Goal: Task Accomplishment & Management: Manage account settings

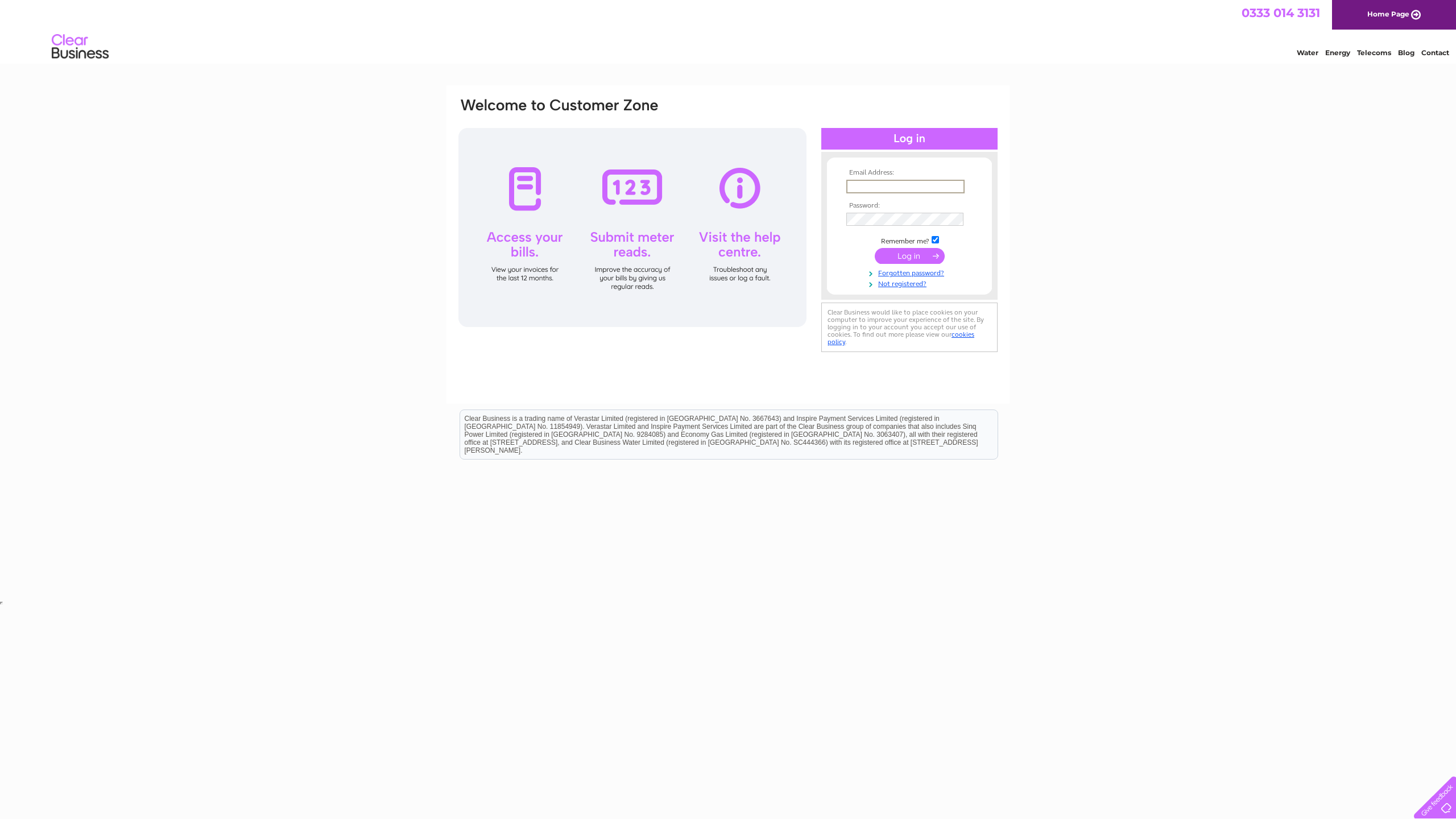
type input "admin@jschemists.co.uk"
click at [898, 252] on input "submit" at bounding box center [910, 254] width 70 height 16
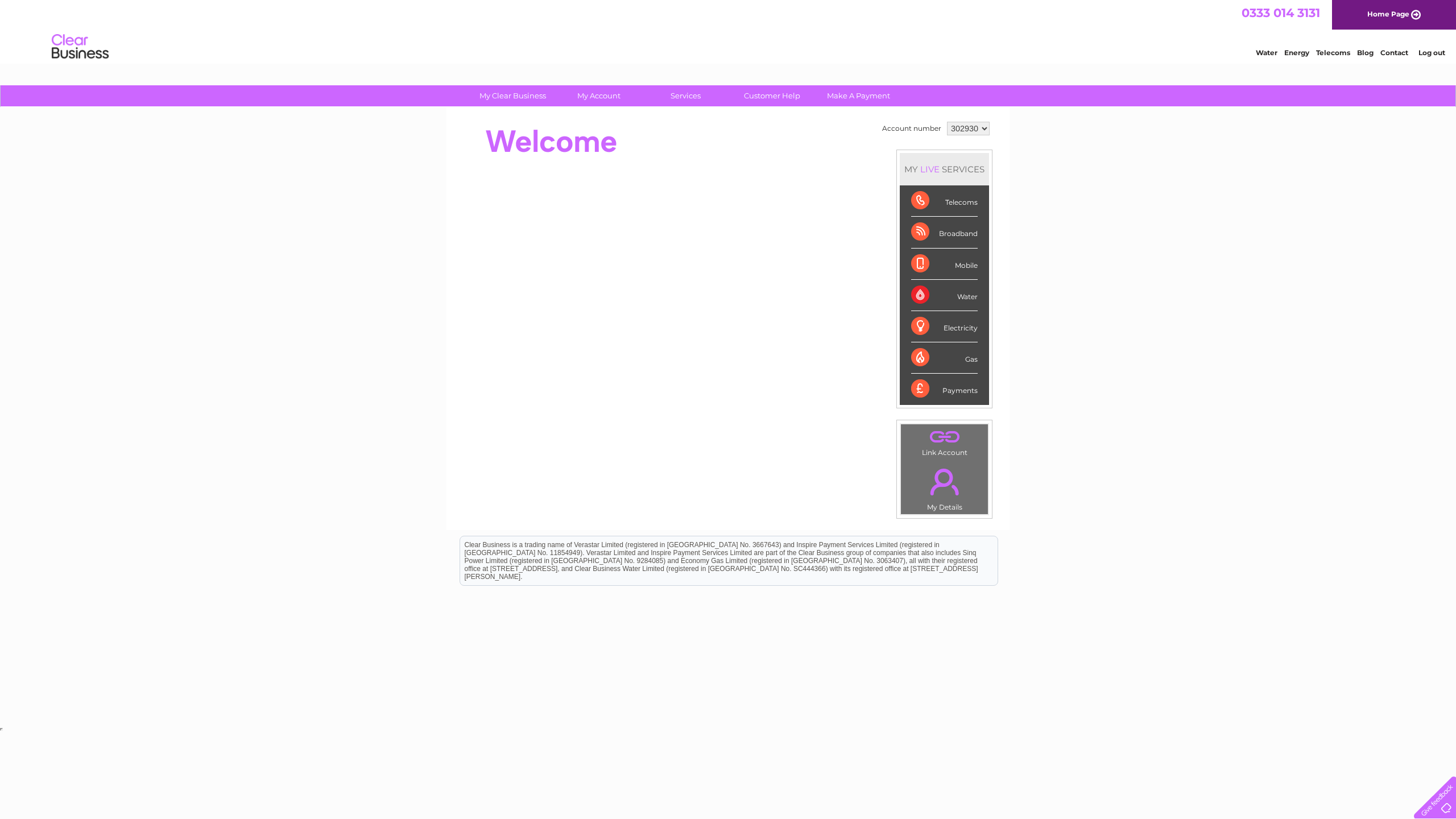
click at [957, 238] on div "Broadband" at bounding box center [945, 233] width 66 height 32
click at [954, 235] on div "Broadband" at bounding box center [945, 233] width 66 height 32
click at [605, 115] on link "Bills and Payments" at bounding box center [603, 118] width 94 height 22
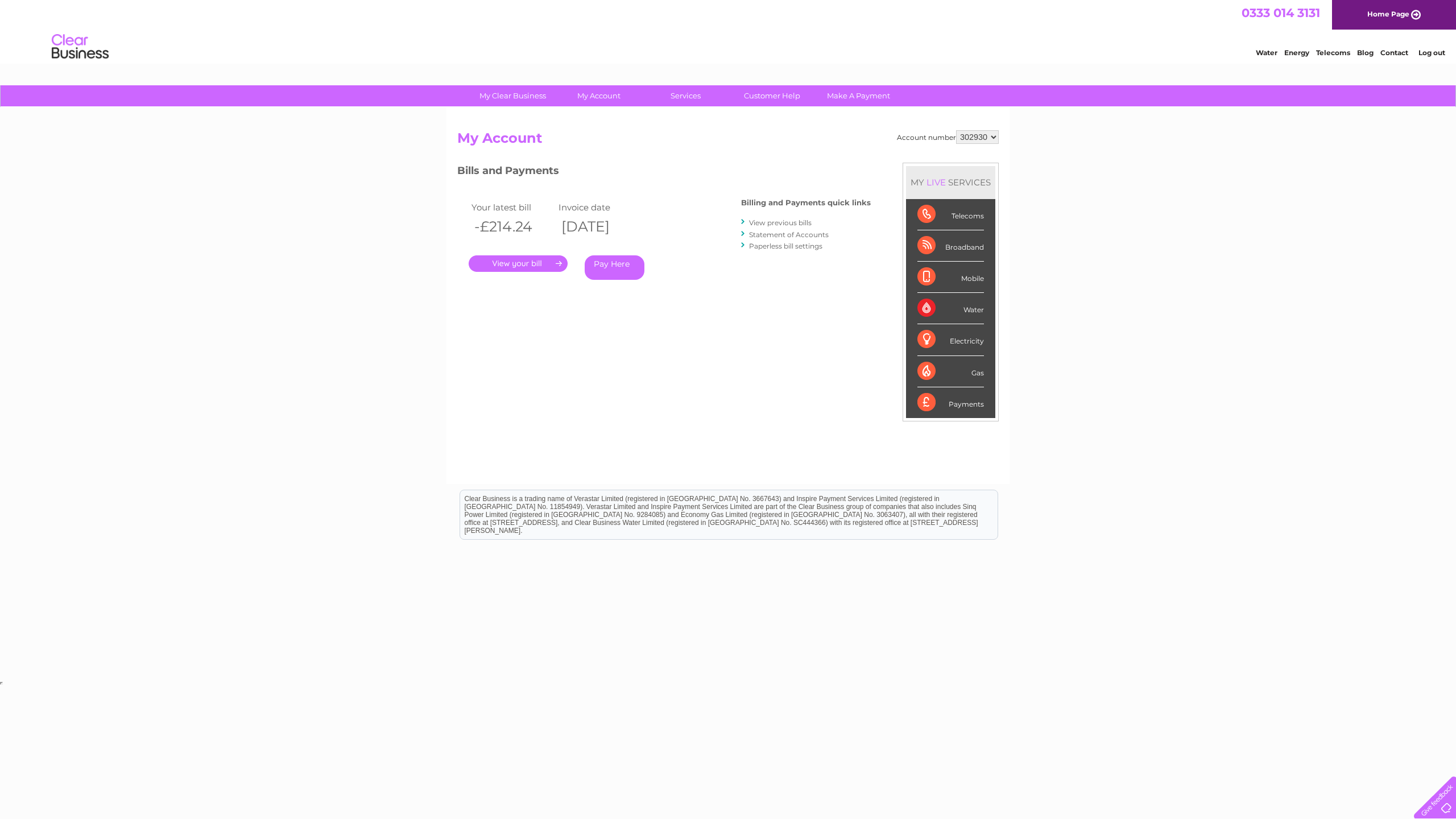
click at [519, 265] on link "." at bounding box center [518, 263] width 99 height 17
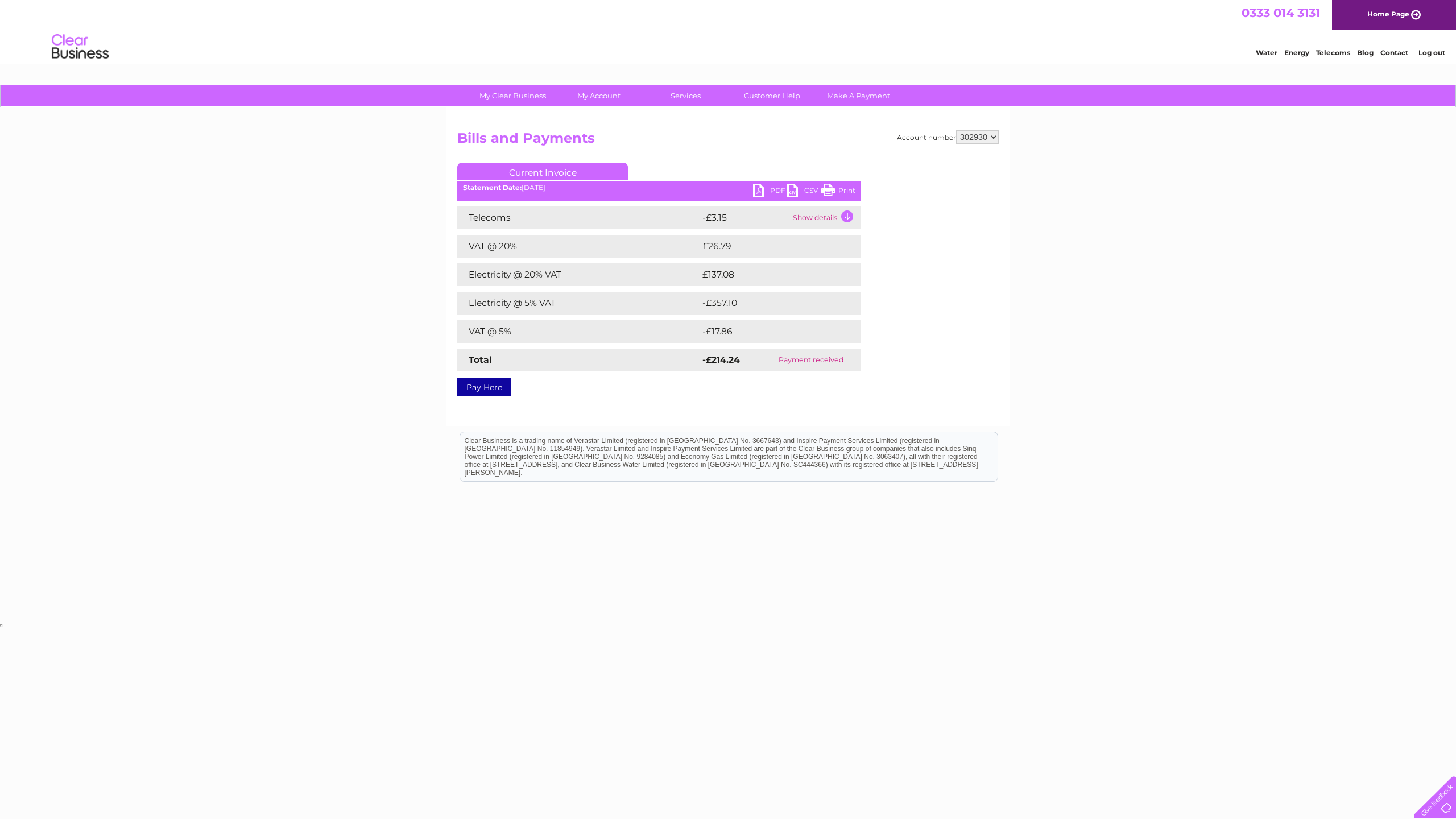
click at [774, 191] on link "PDF" at bounding box center [770, 192] width 34 height 17
click at [599, 118] on link "Bills and Payments" at bounding box center [603, 118] width 94 height 22
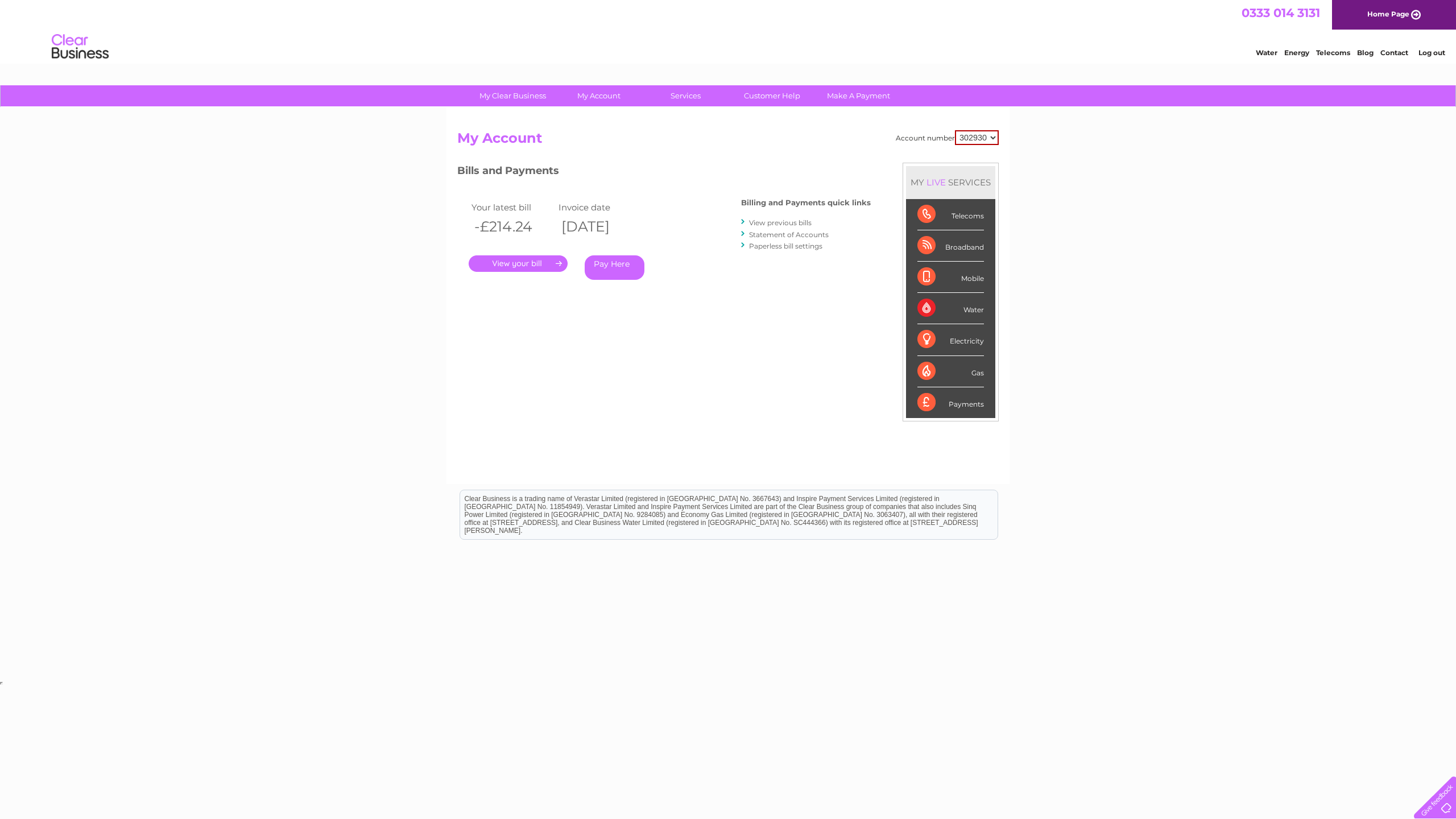
click at [785, 222] on link "View previous bills" at bounding box center [780, 223] width 62 height 8
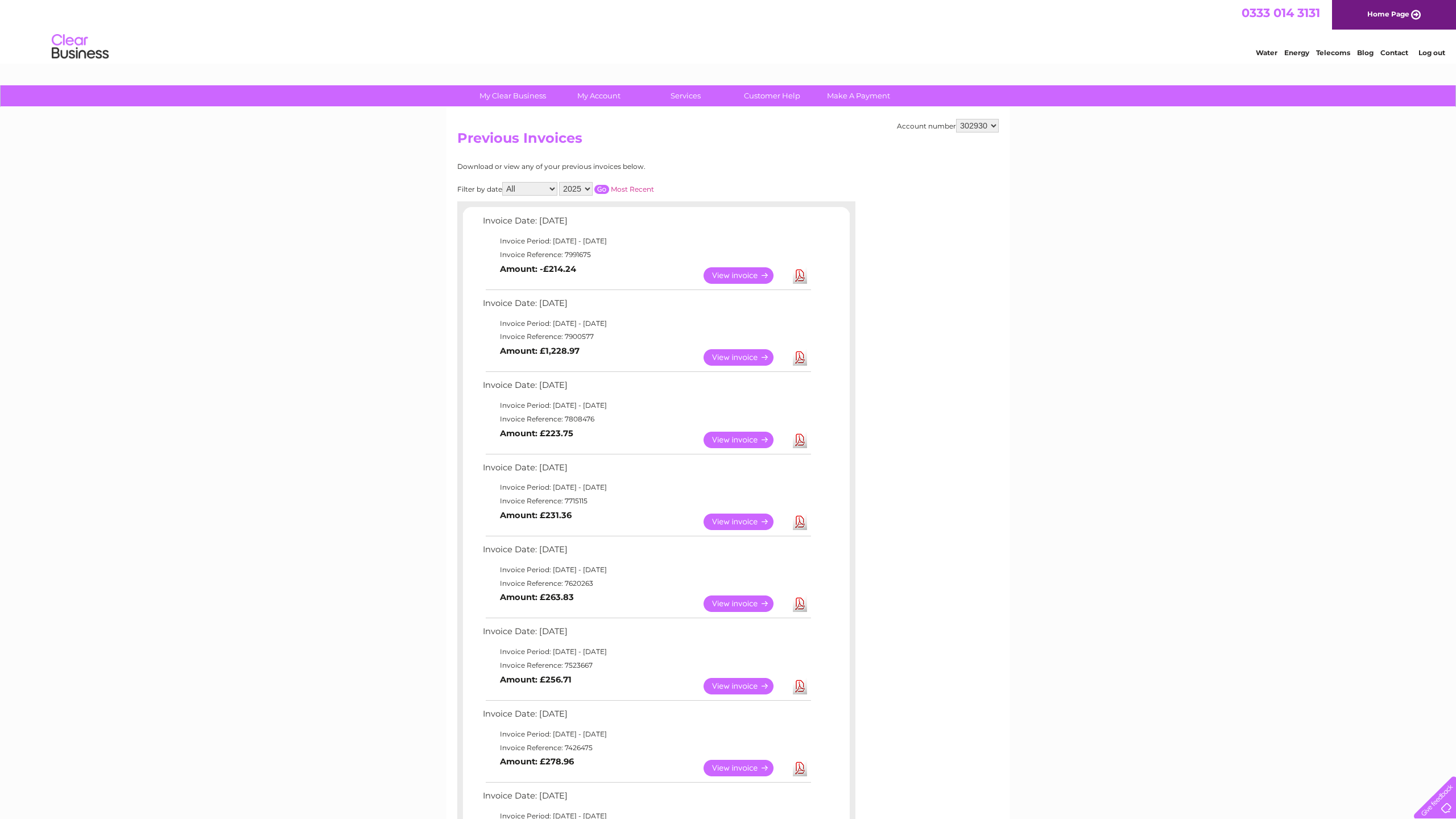
click at [739, 434] on link "View" at bounding box center [745, 440] width 84 height 17
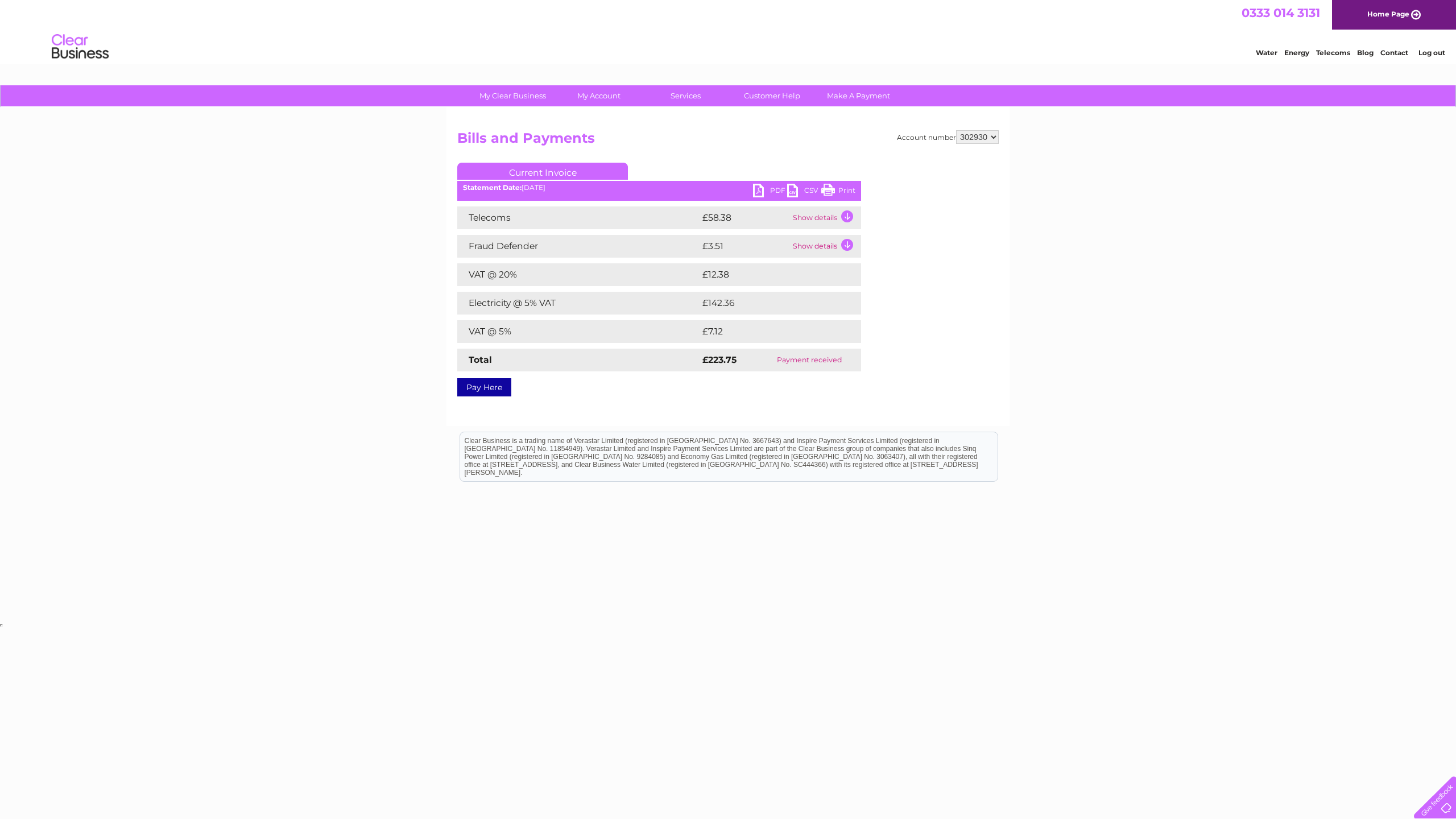
click at [803, 193] on link "CSV" at bounding box center [804, 192] width 34 height 17
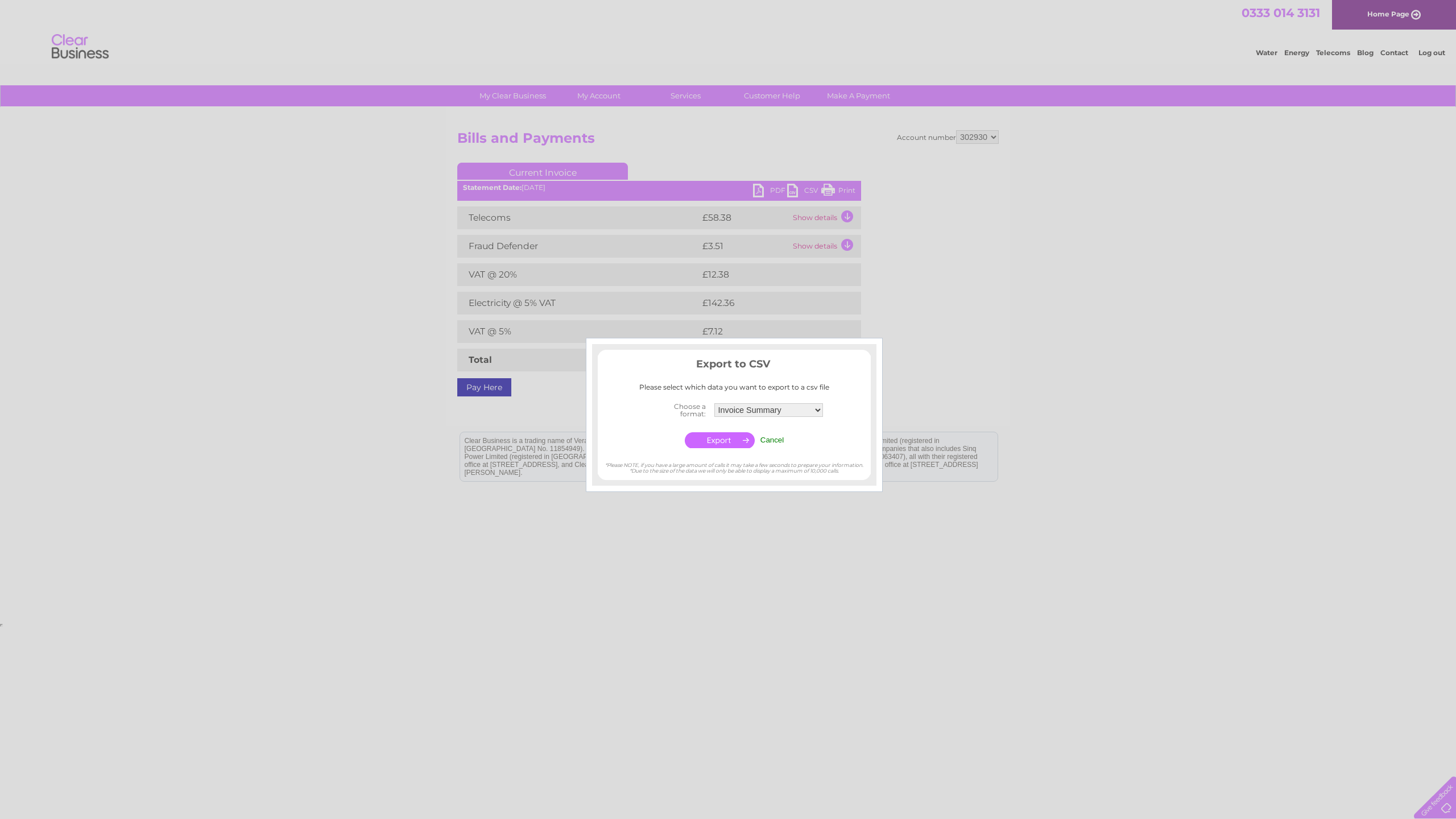
click at [738, 434] on input "button" at bounding box center [720, 439] width 70 height 16
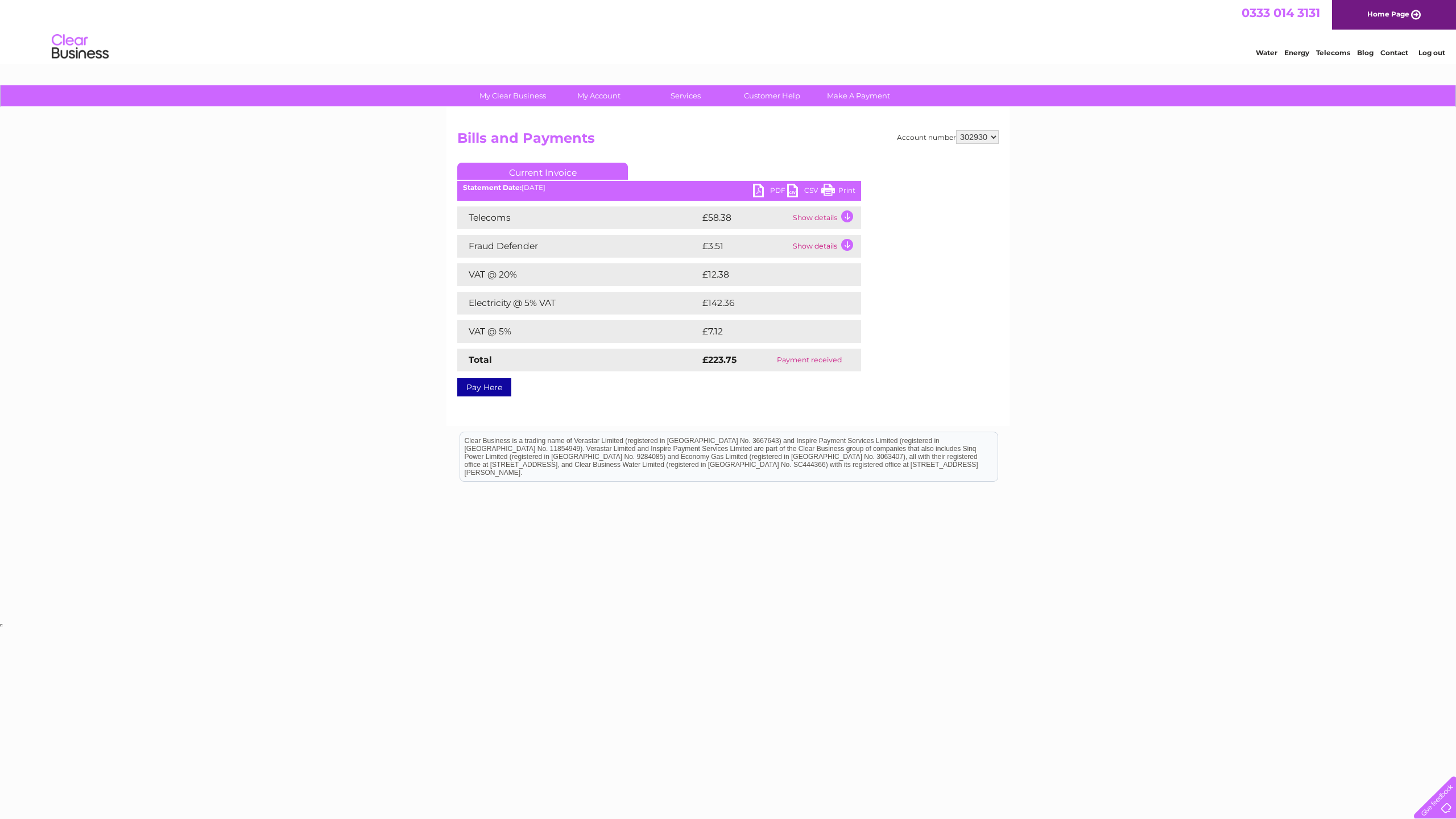
click at [814, 218] on td "Show details" at bounding box center [826, 217] width 71 height 22
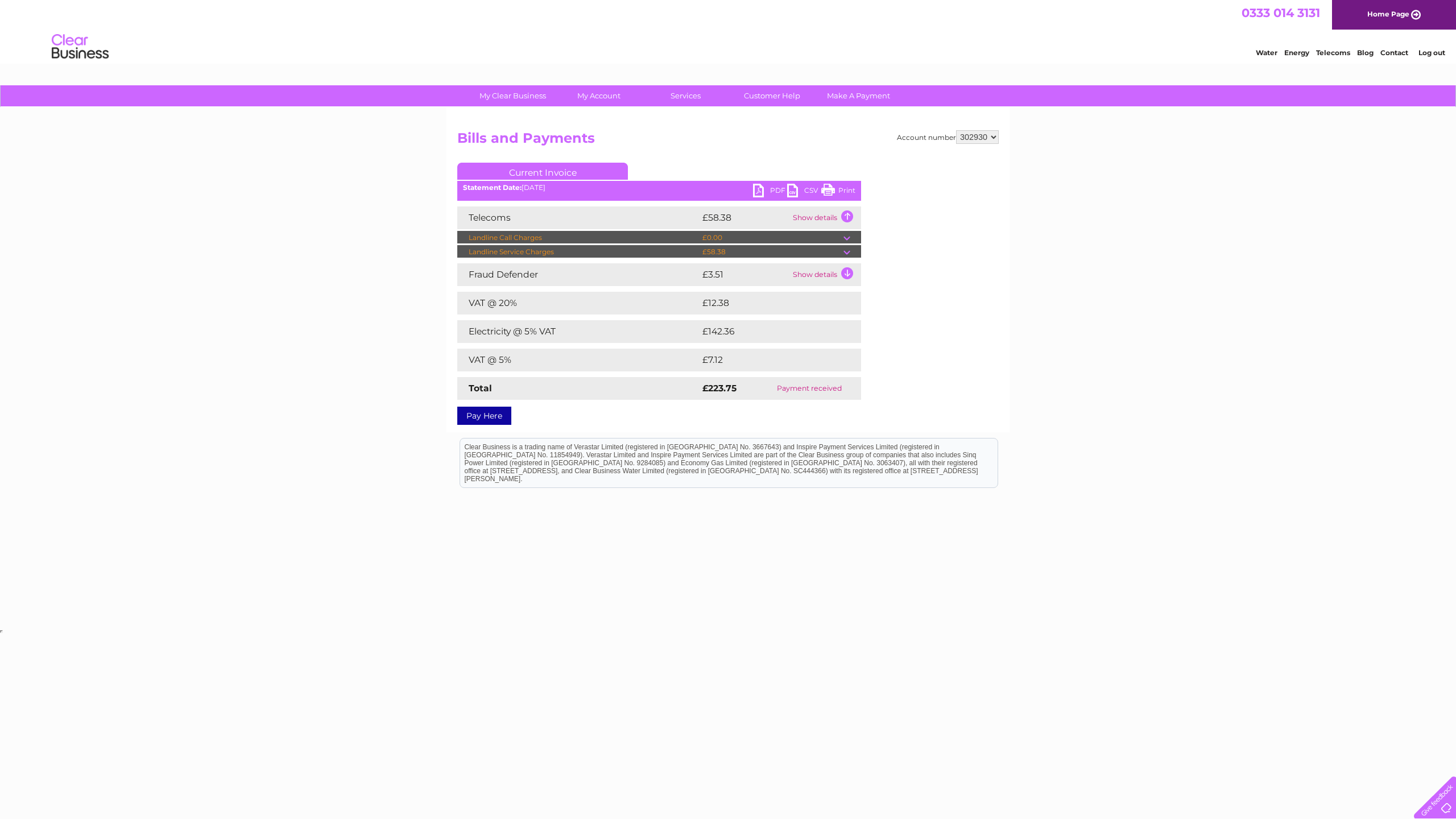
click at [814, 218] on td "Show details" at bounding box center [826, 217] width 71 height 22
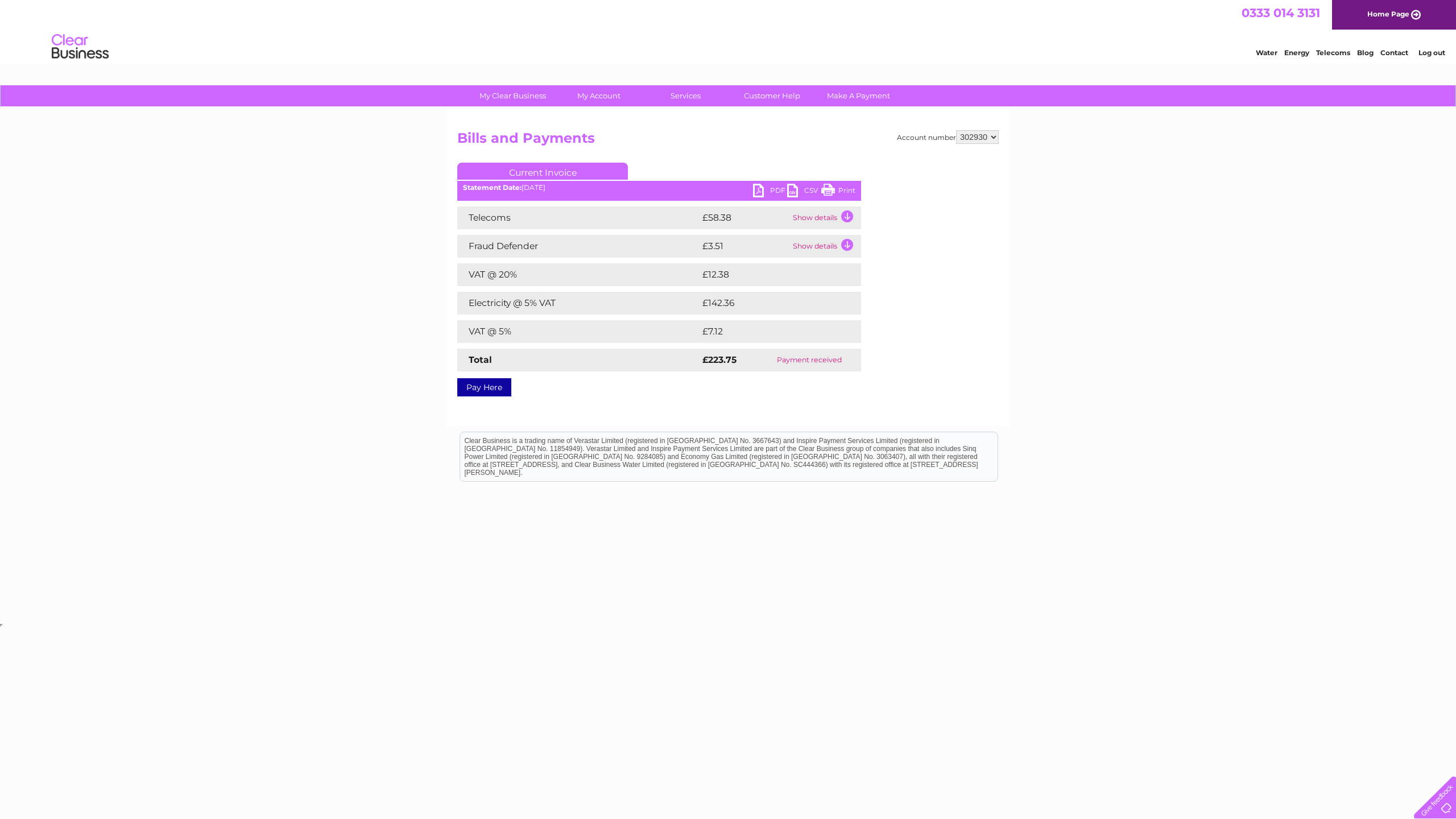
click at [757, 193] on link "PDF" at bounding box center [770, 192] width 34 height 17
click at [765, 189] on link "PDF" at bounding box center [770, 192] width 34 height 17
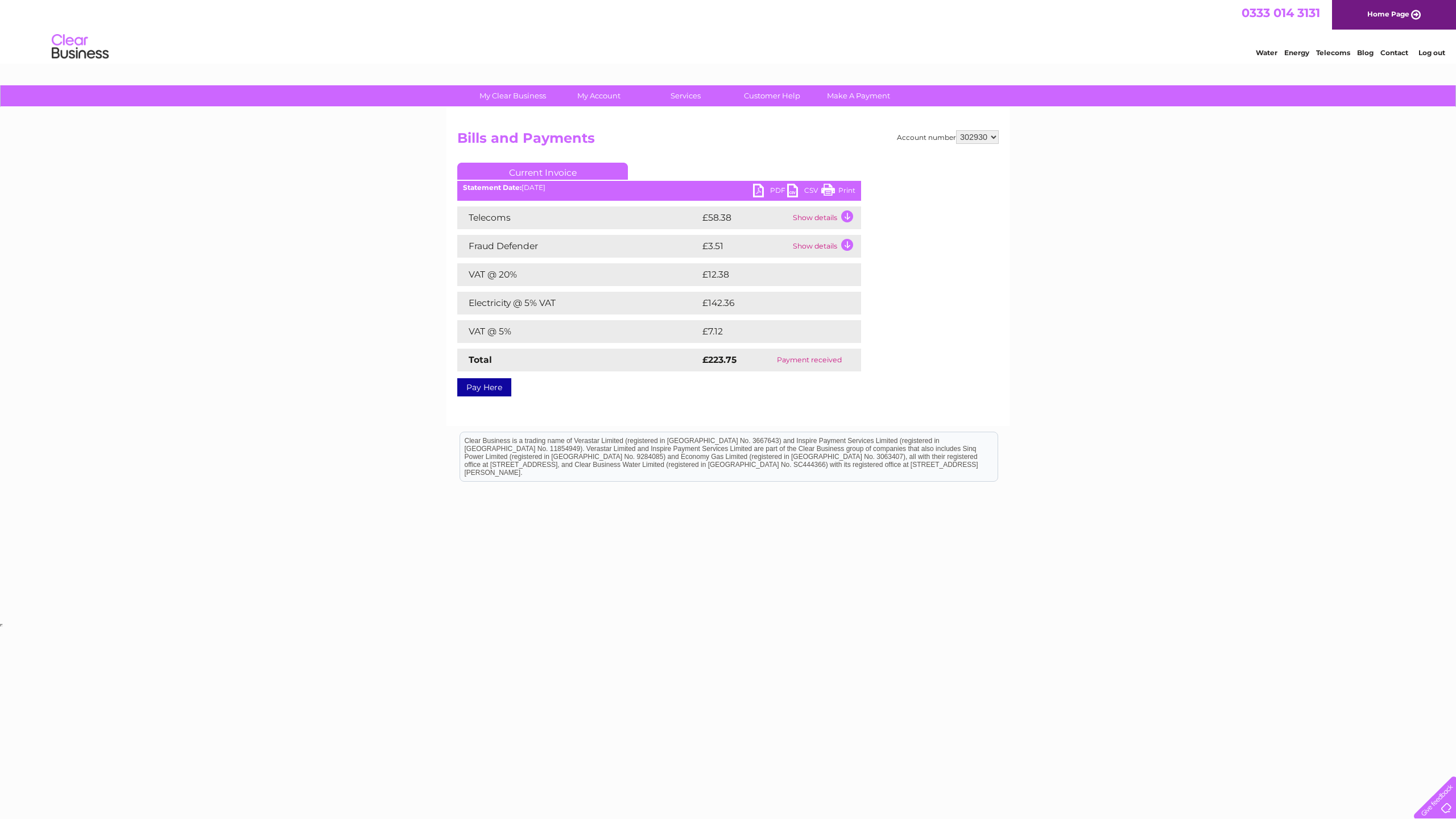
click at [765, 189] on link "PDF" at bounding box center [770, 192] width 34 height 17
click at [600, 118] on link "Bills and Payments" at bounding box center [603, 118] width 94 height 22
